Goal: Book appointment/travel/reservation

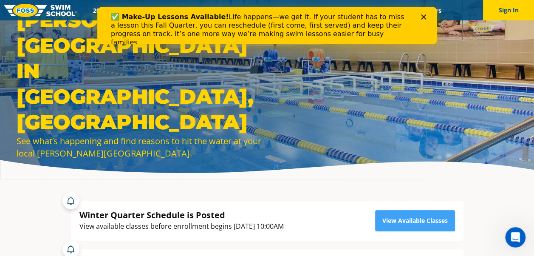
click at [421, 14] on div "✅ Make-Up Lessons Available! Life happens—we get it. If your student has to mis…" at bounding box center [266, 29] width 312 height 39
click at [423, 16] on polygon "Close" at bounding box center [422, 16] width 5 height 5
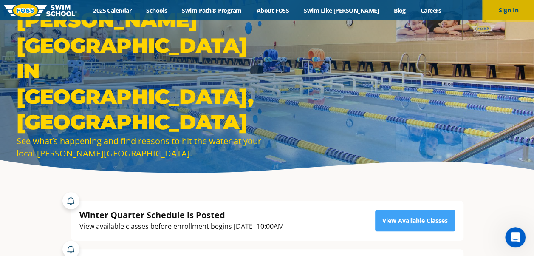
click at [500, 6] on button "Sign In" at bounding box center [508, 10] width 51 height 20
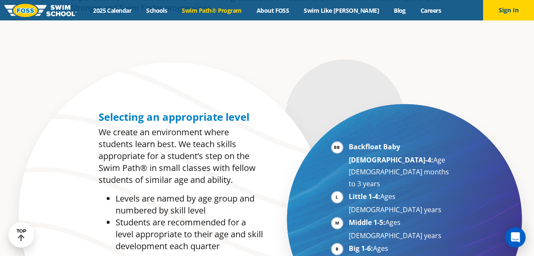
scroll to position [370, 0]
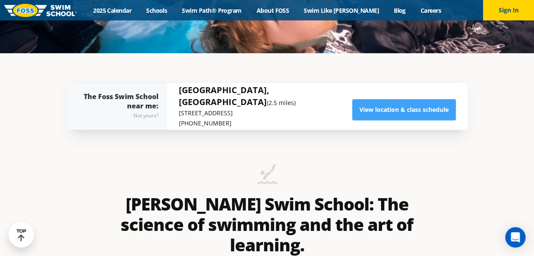
scroll to position [183, 0]
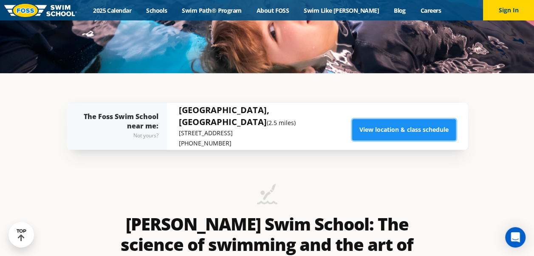
click at [384, 127] on link "View location & class schedule" at bounding box center [404, 129] width 104 height 21
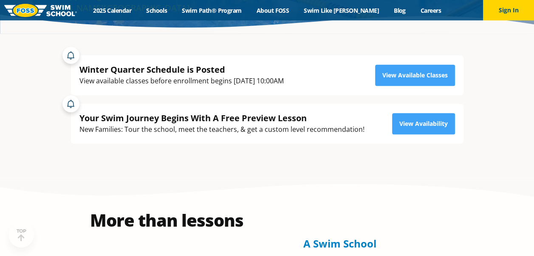
scroll to position [148, 0]
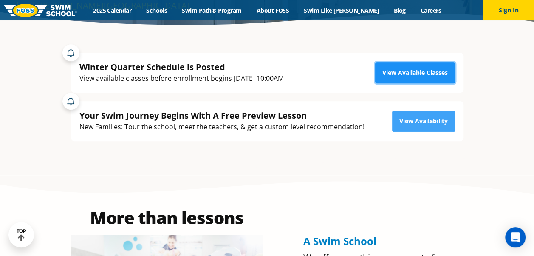
click at [410, 71] on link "View Available Classes" at bounding box center [415, 72] width 80 height 21
